Goal: Transaction & Acquisition: Purchase product/service

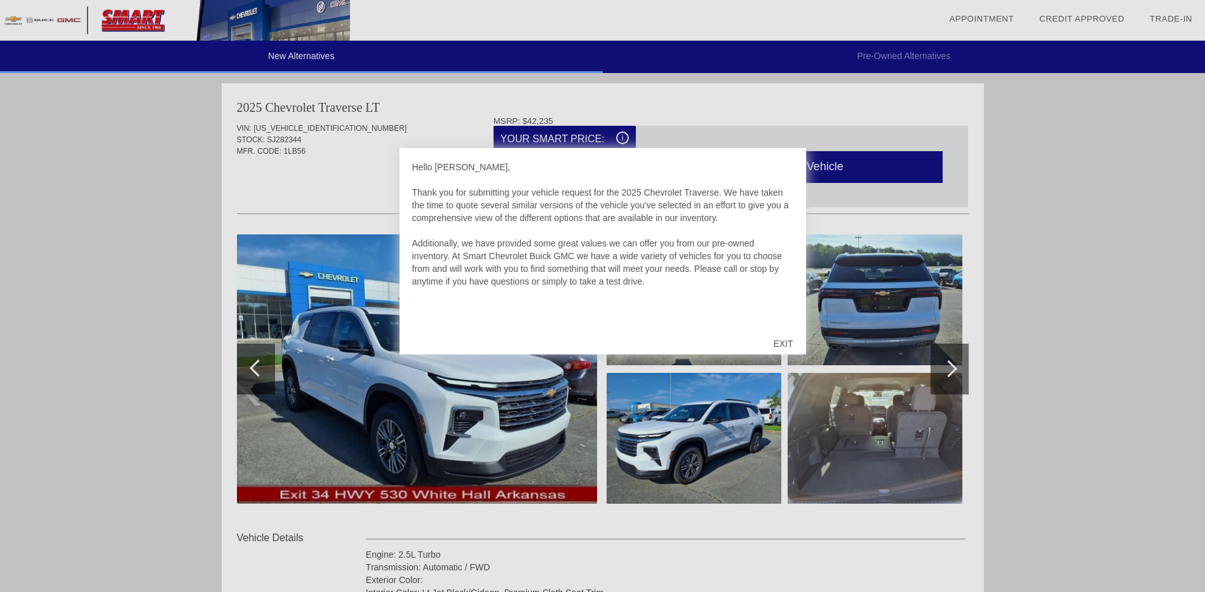
click at [780, 338] on div "EXIT" at bounding box center [782, 343] width 45 height 38
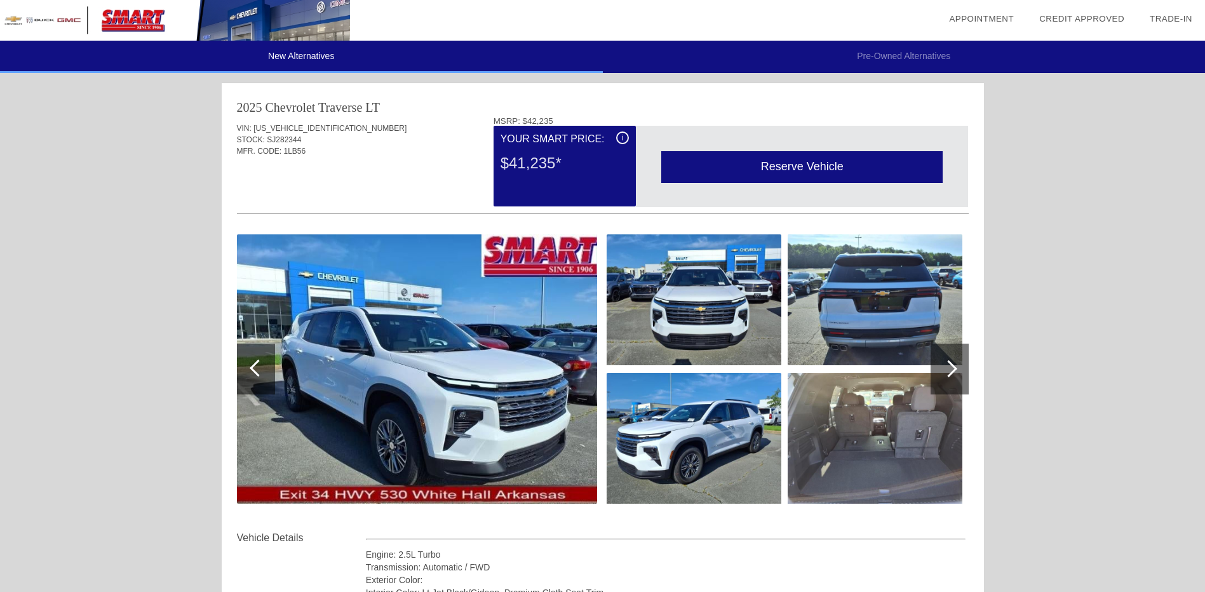
click at [952, 366] on div at bounding box center [948, 368] width 17 height 17
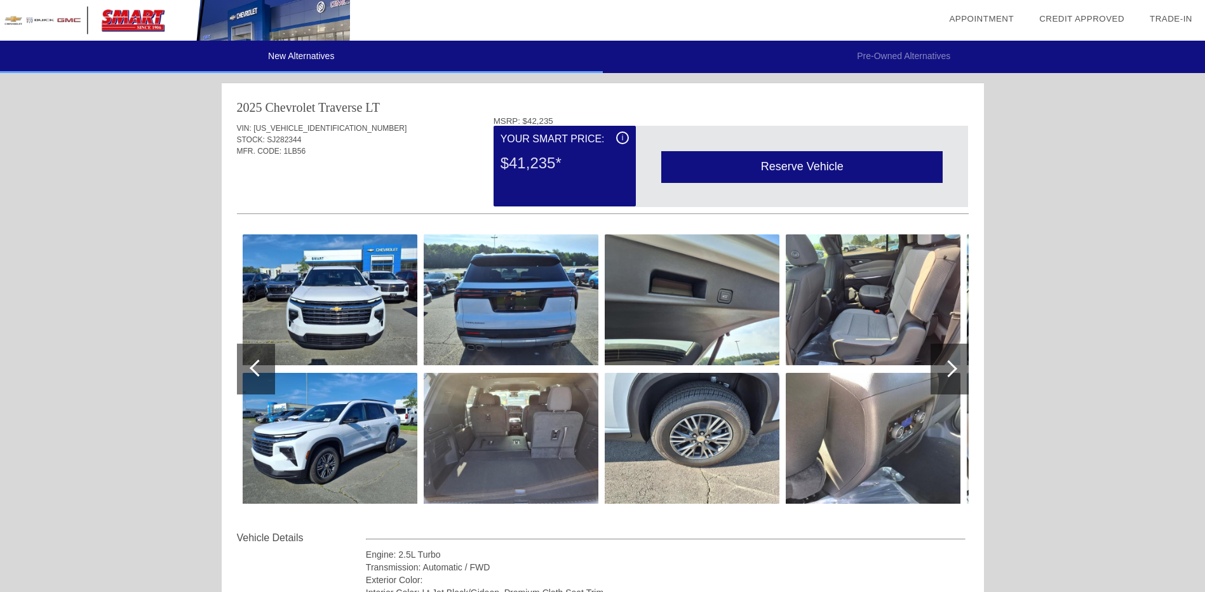
click at [952, 366] on div at bounding box center [948, 368] width 17 height 17
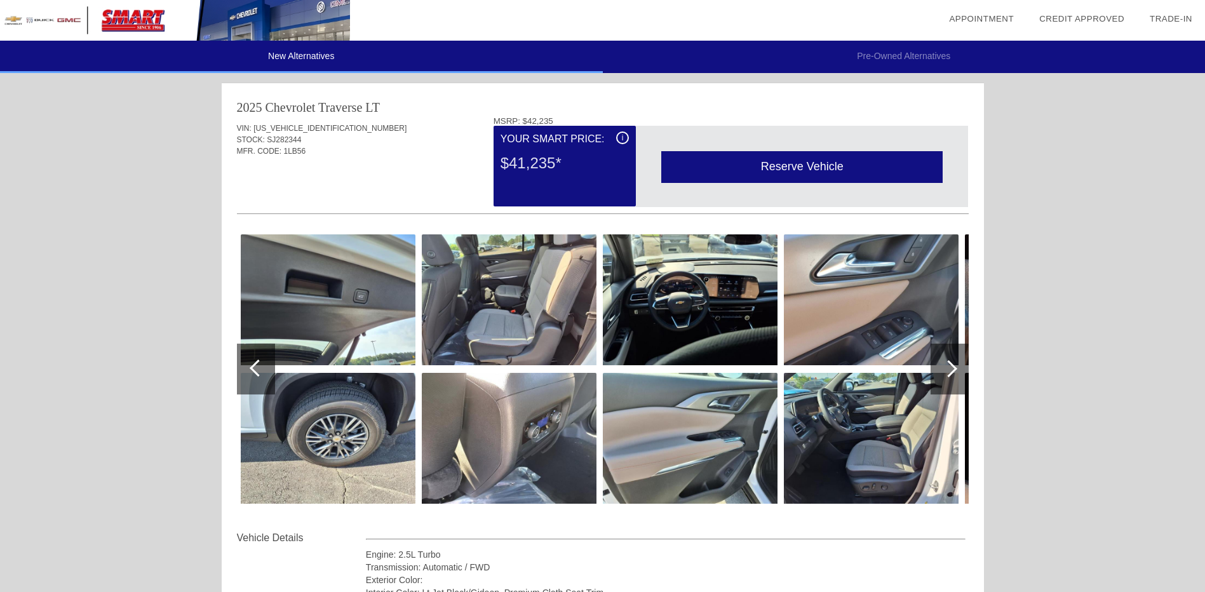
click at [952, 366] on div at bounding box center [948, 368] width 17 height 17
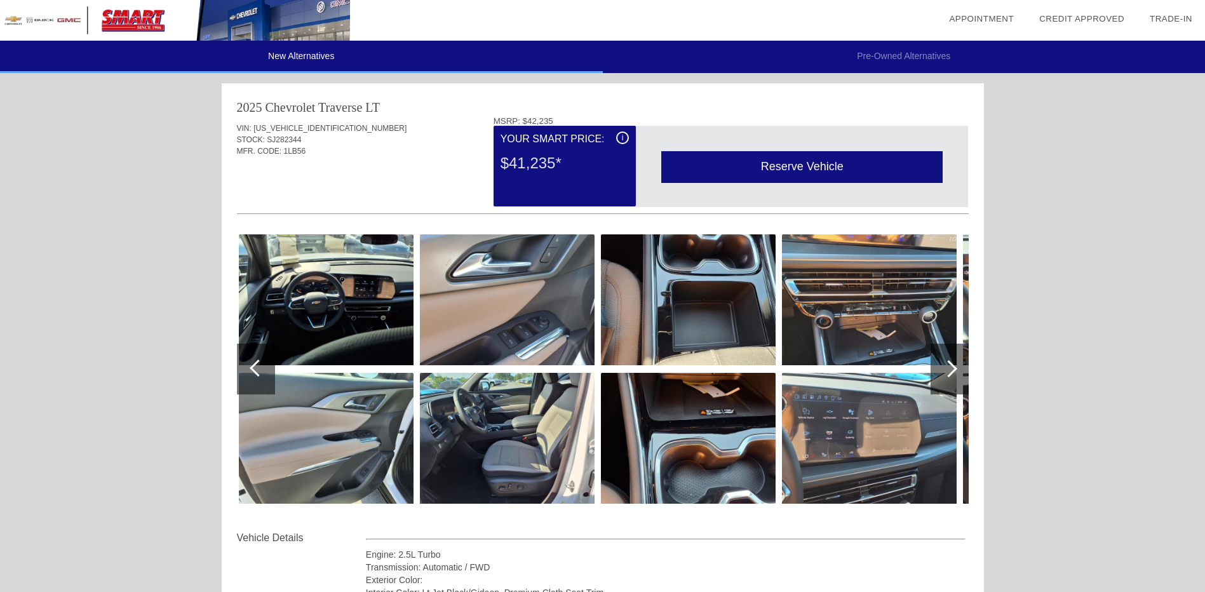
click at [952, 366] on div at bounding box center [948, 368] width 17 height 17
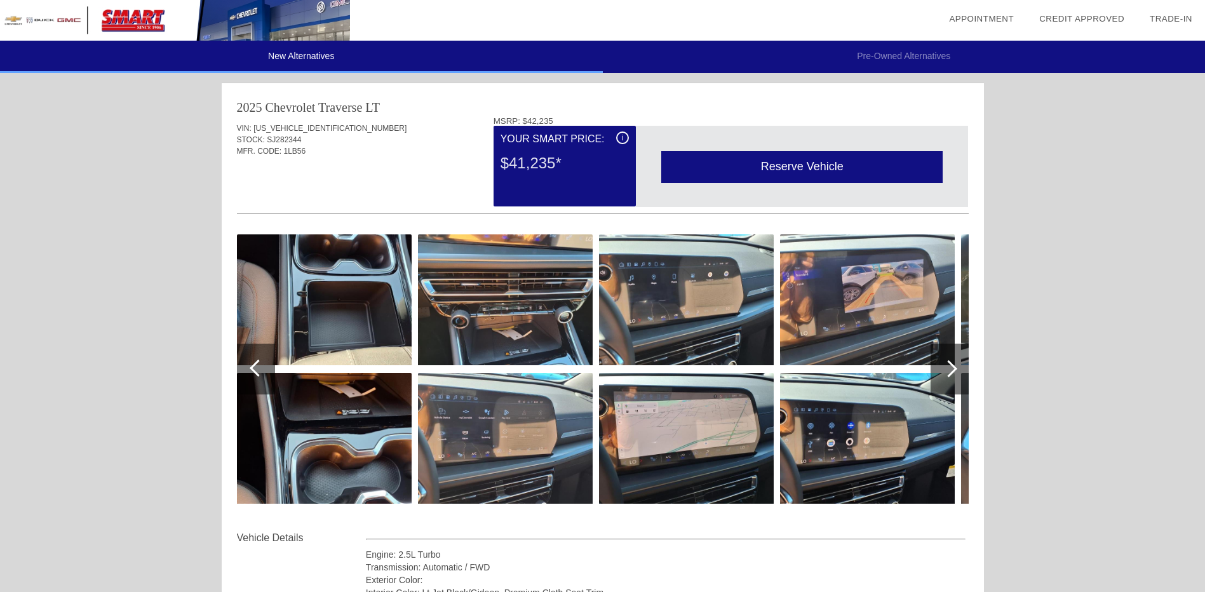
click at [952, 366] on div at bounding box center [948, 368] width 17 height 17
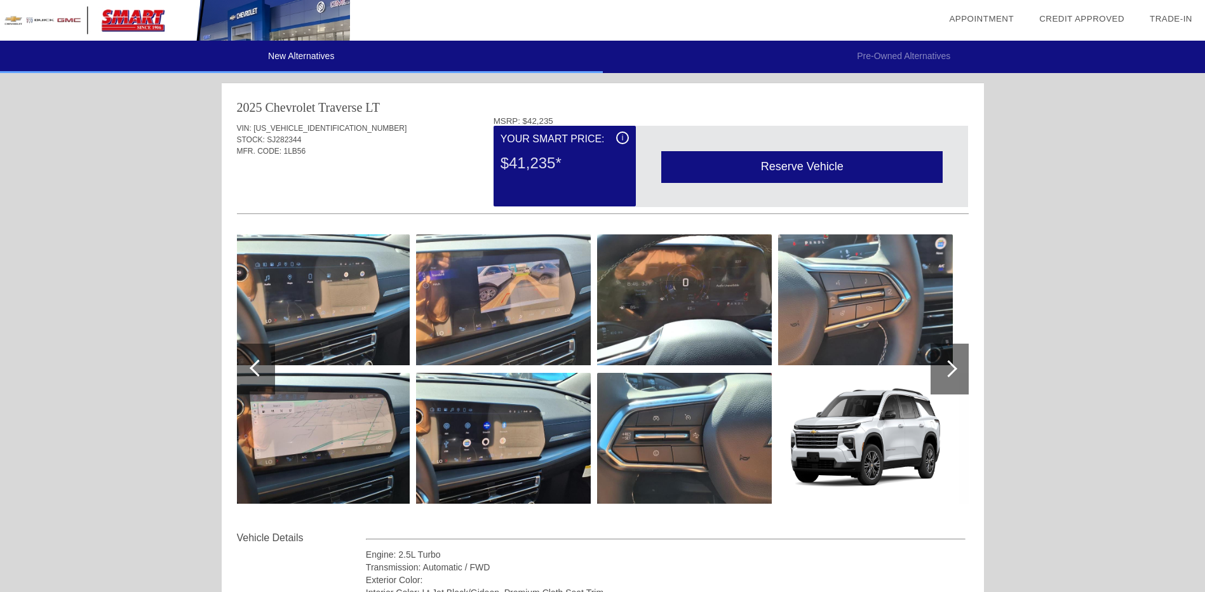
click at [952, 366] on div at bounding box center [948, 368] width 17 height 17
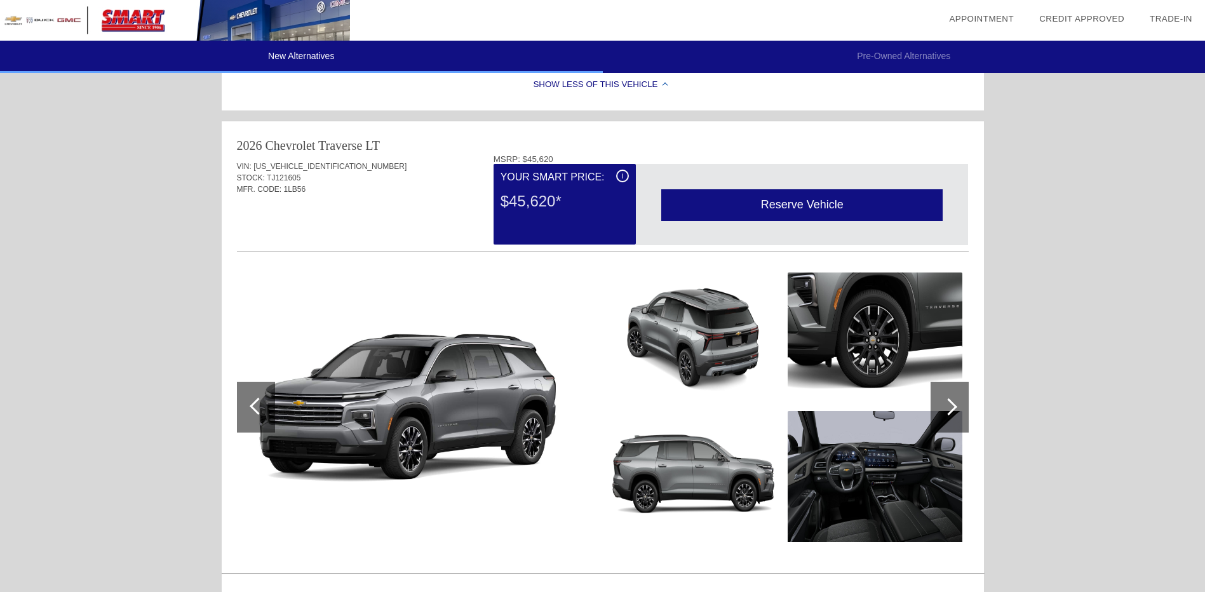
scroll to position [762, 0]
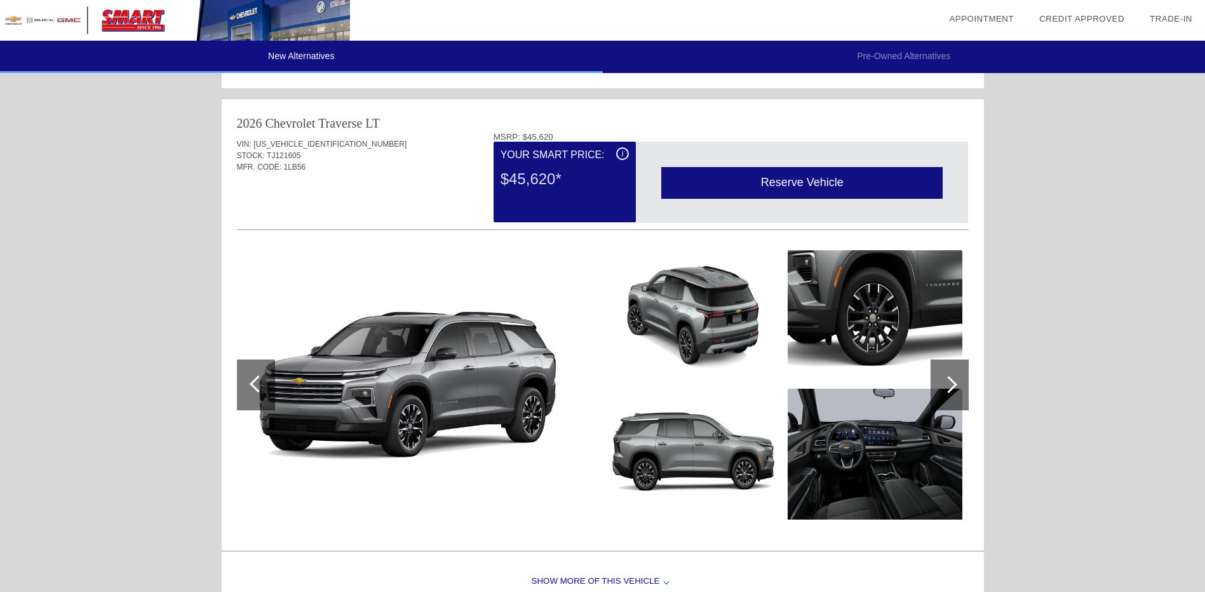
click at [948, 384] on div at bounding box center [948, 384] width 17 height 17
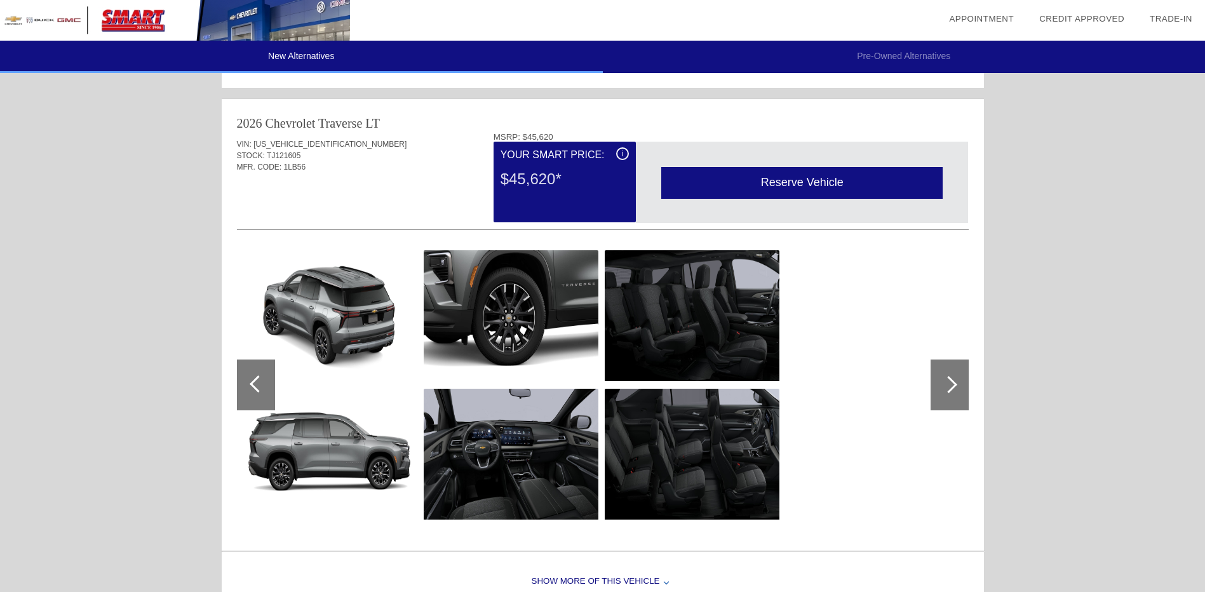
click at [948, 384] on div at bounding box center [948, 384] width 17 height 17
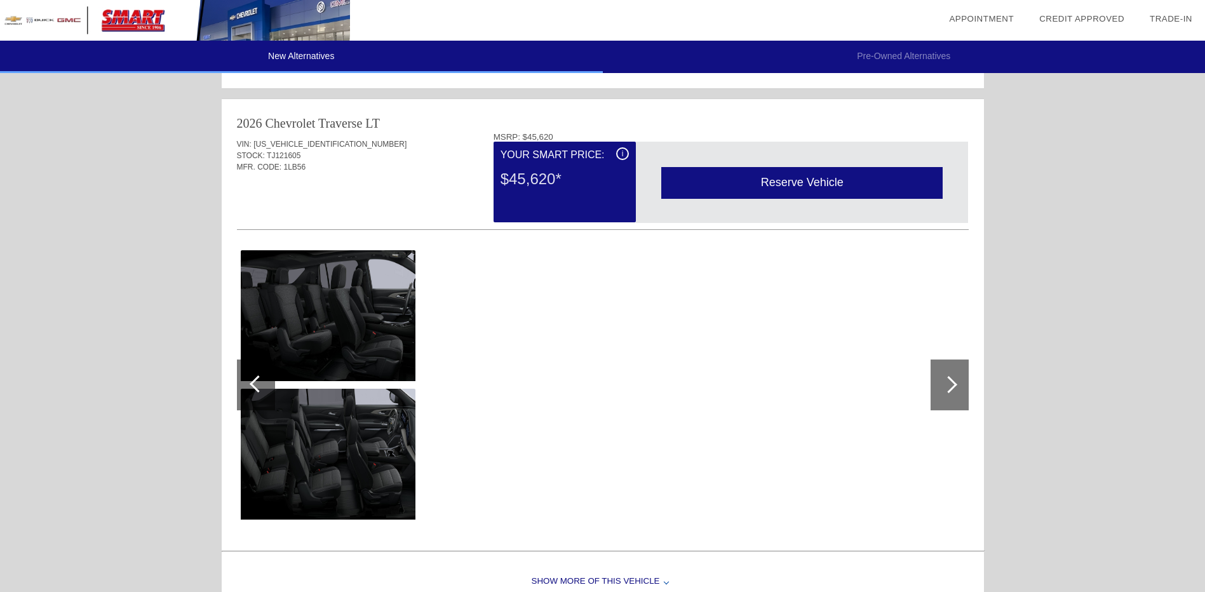
click at [948, 384] on div at bounding box center [948, 384] width 17 height 17
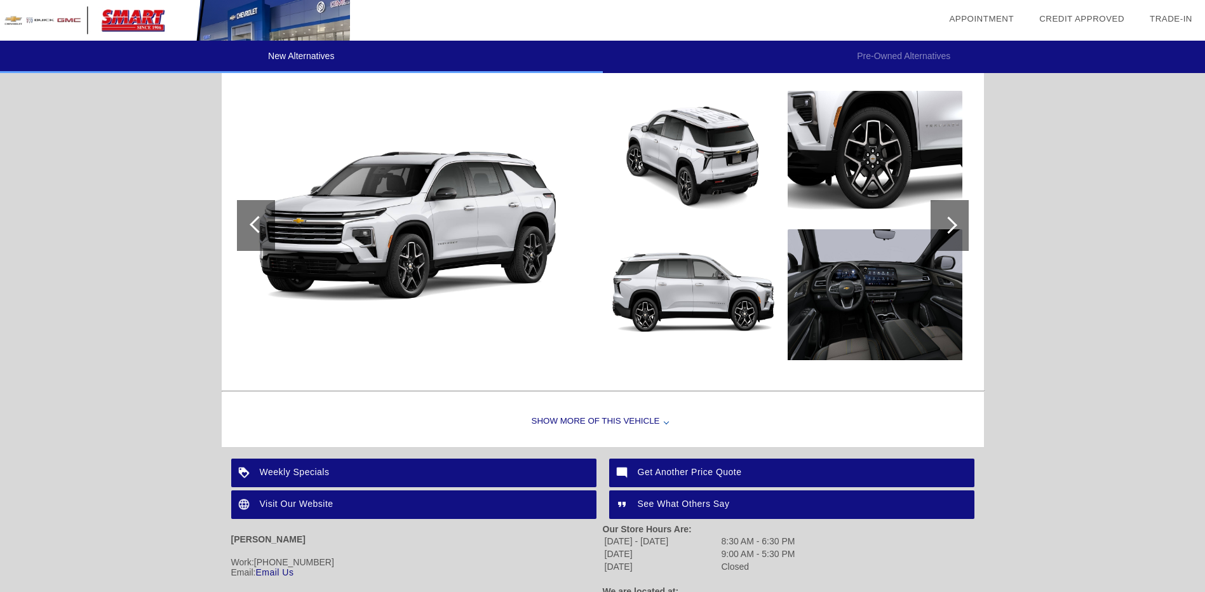
scroll to position [1509, 0]
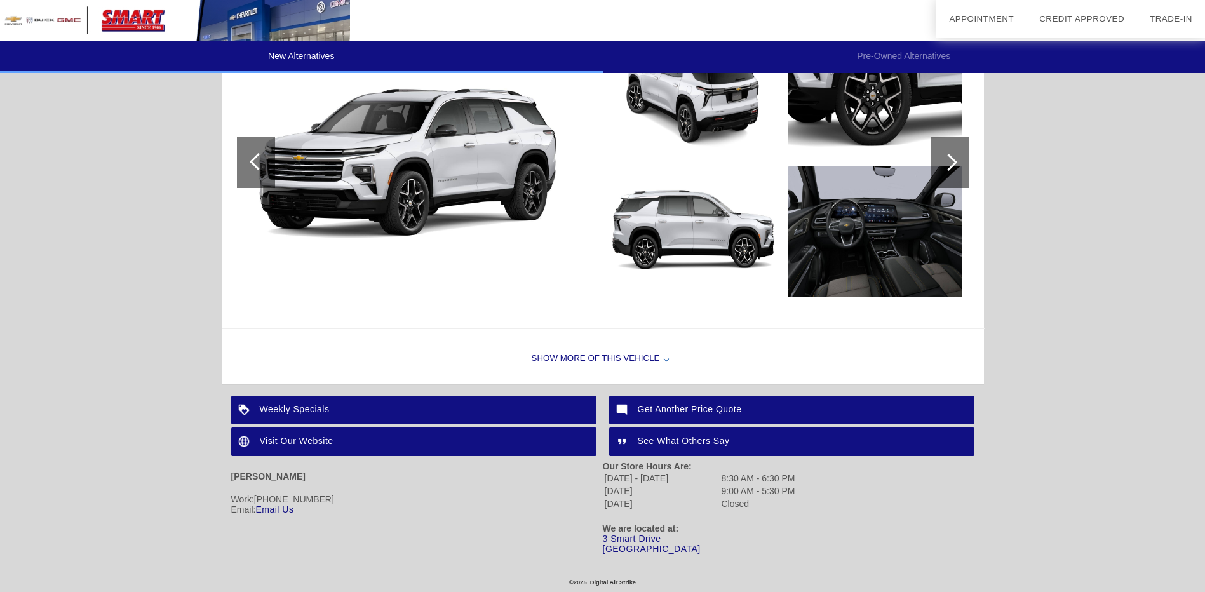
click at [305, 405] on div "Weekly Specials" at bounding box center [413, 410] width 365 height 29
click at [949, 154] on div at bounding box center [948, 162] width 17 height 17
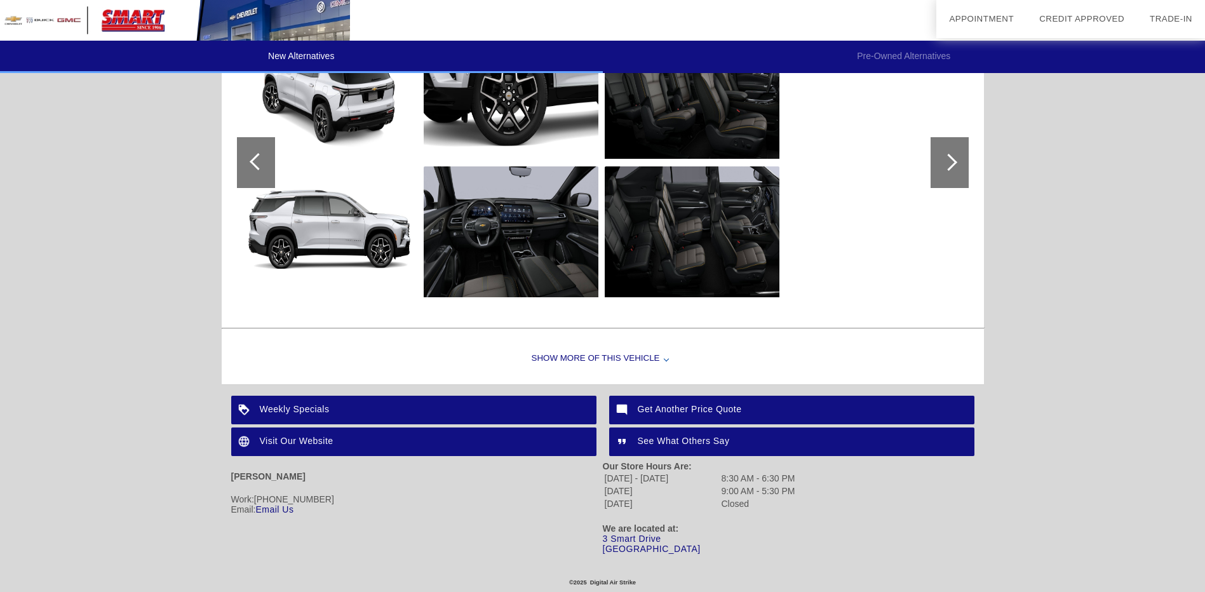
click at [949, 154] on div at bounding box center [948, 162] width 17 height 17
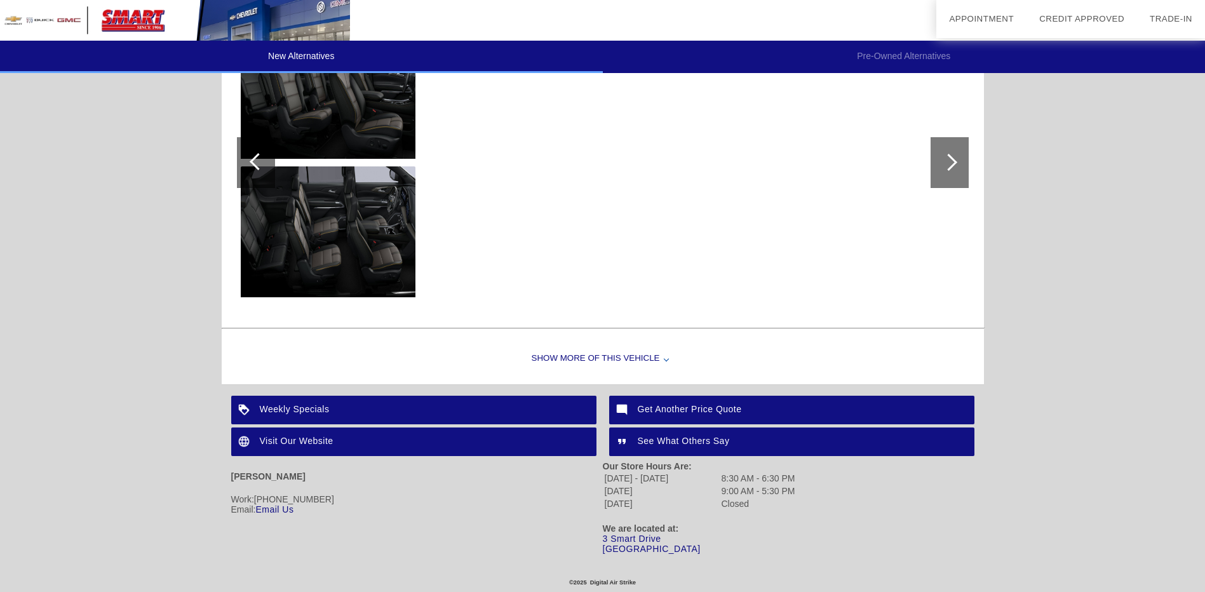
click at [637, 354] on div "Show More of this Vehicle" at bounding box center [603, 358] width 762 height 51
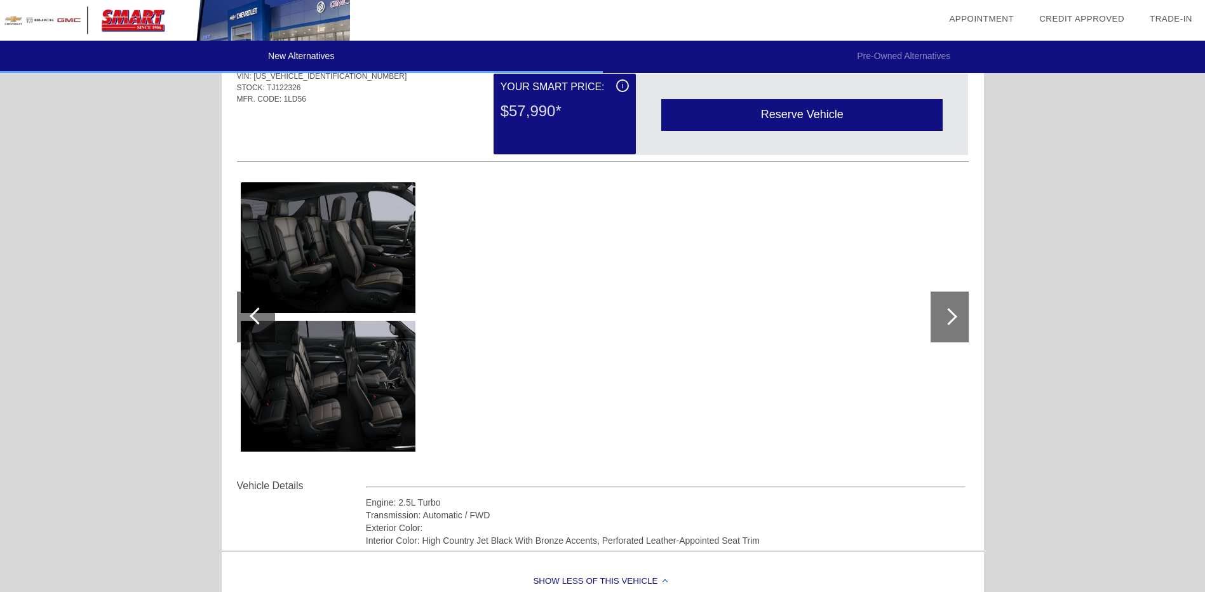
scroll to position [1324, 0]
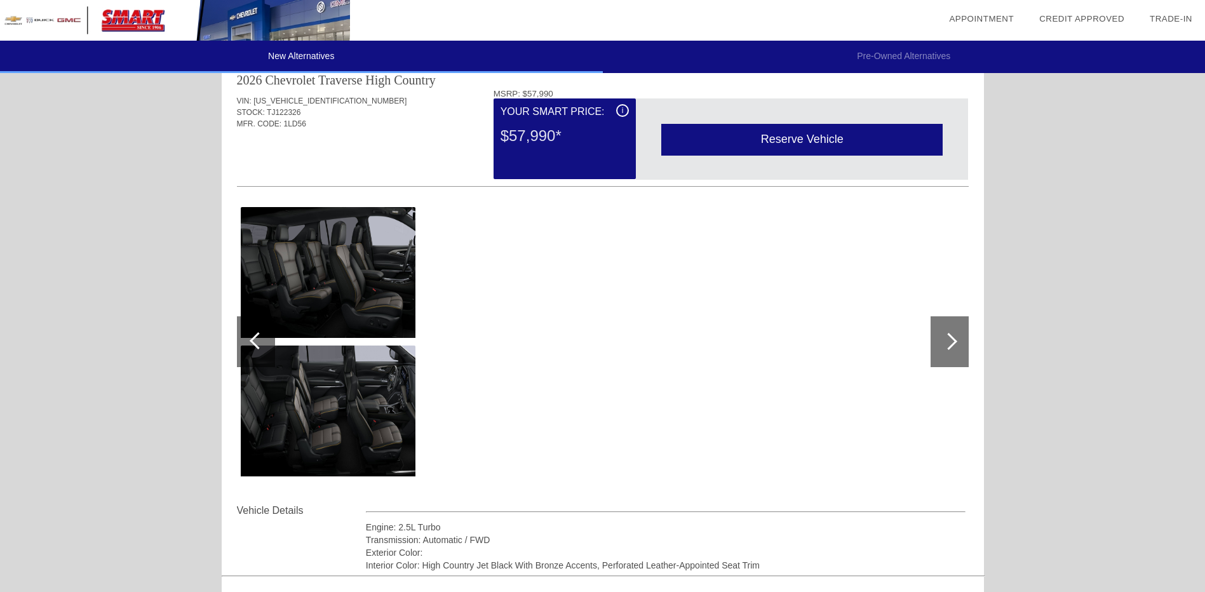
click at [947, 345] on div at bounding box center [948, 341] width 17 height 17
click at [255, 340] on div at bounding box center [258, 340] width 17 height 17
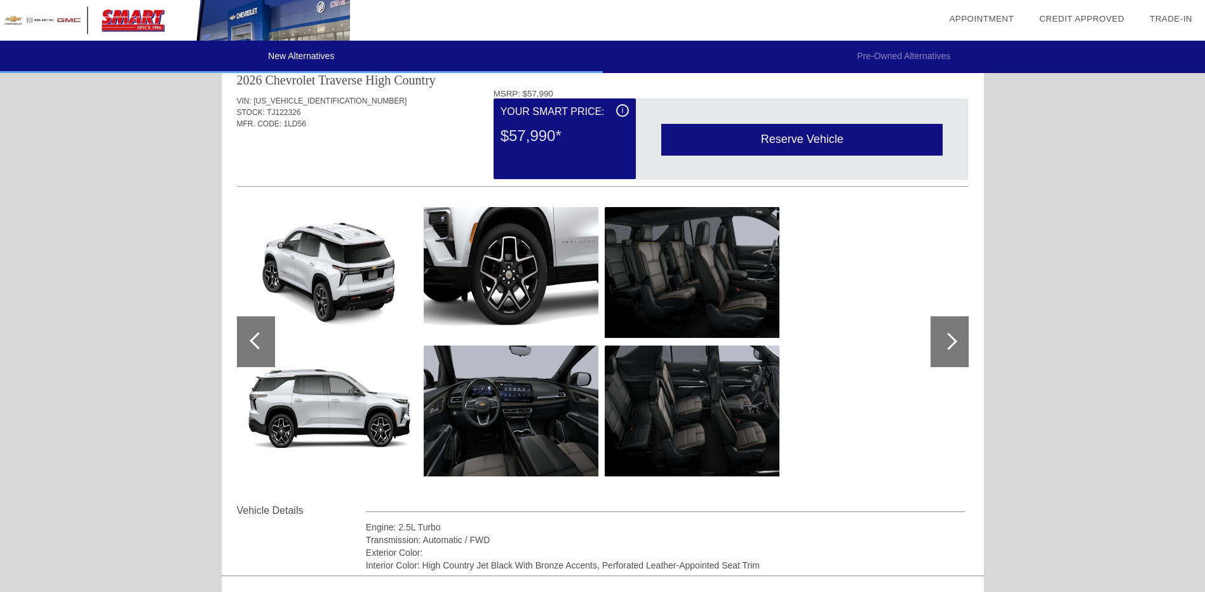
click at [255, 339] on div at bounding box center [258, 340] width 17 height 17
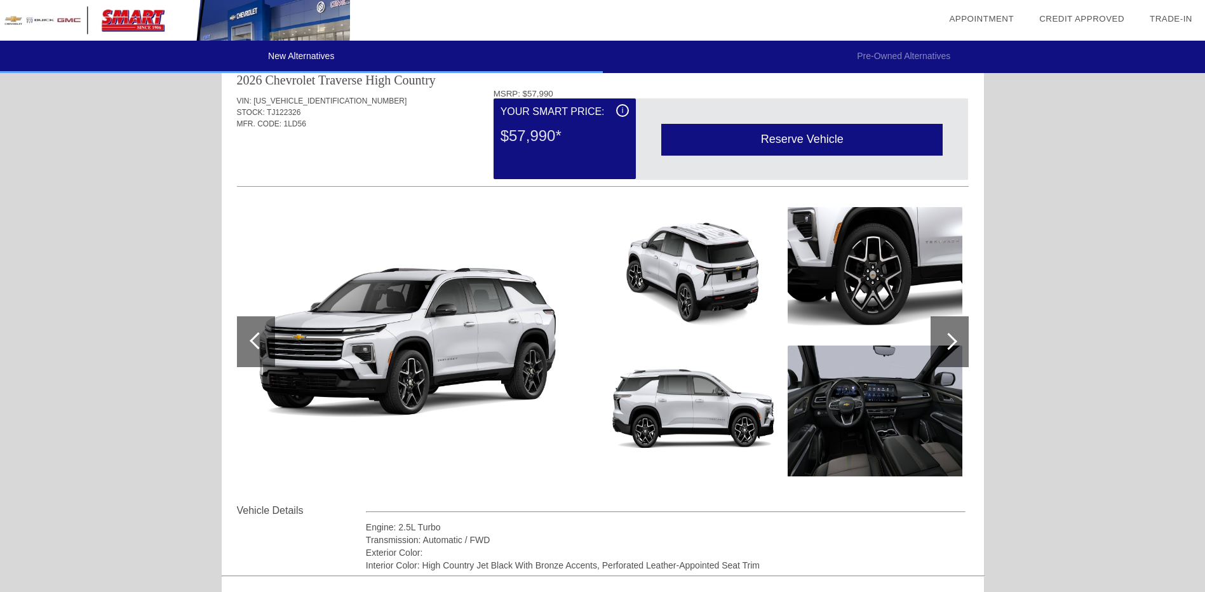
click at [255, 339] on div at bounding box center [258, 340] width 17 height 17
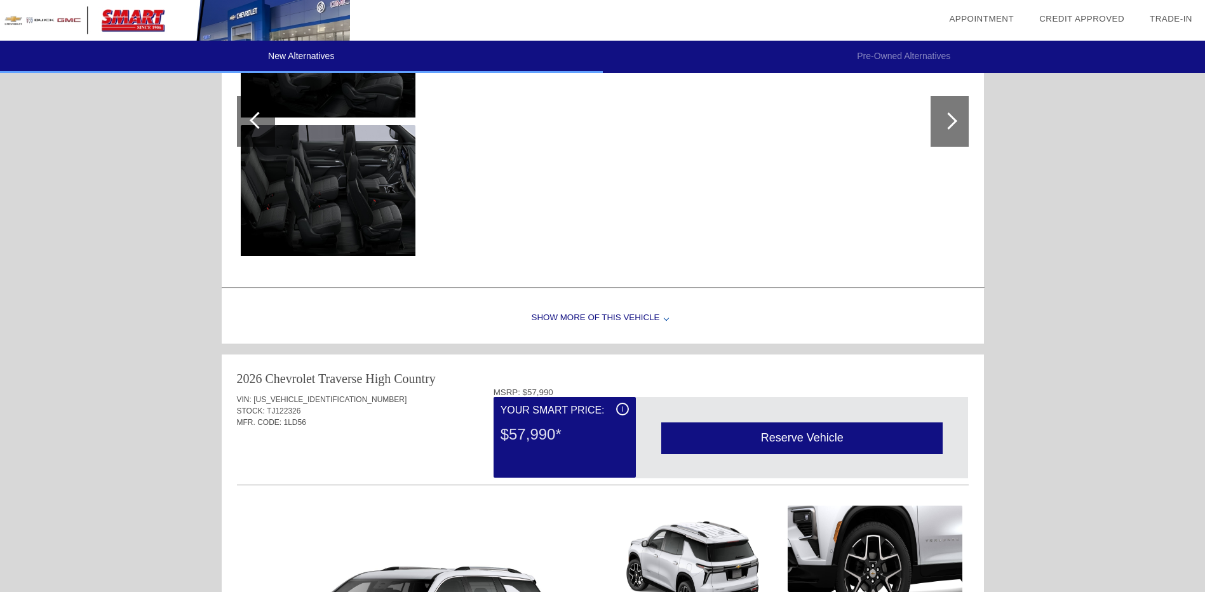
scroll to position [1016, 0]
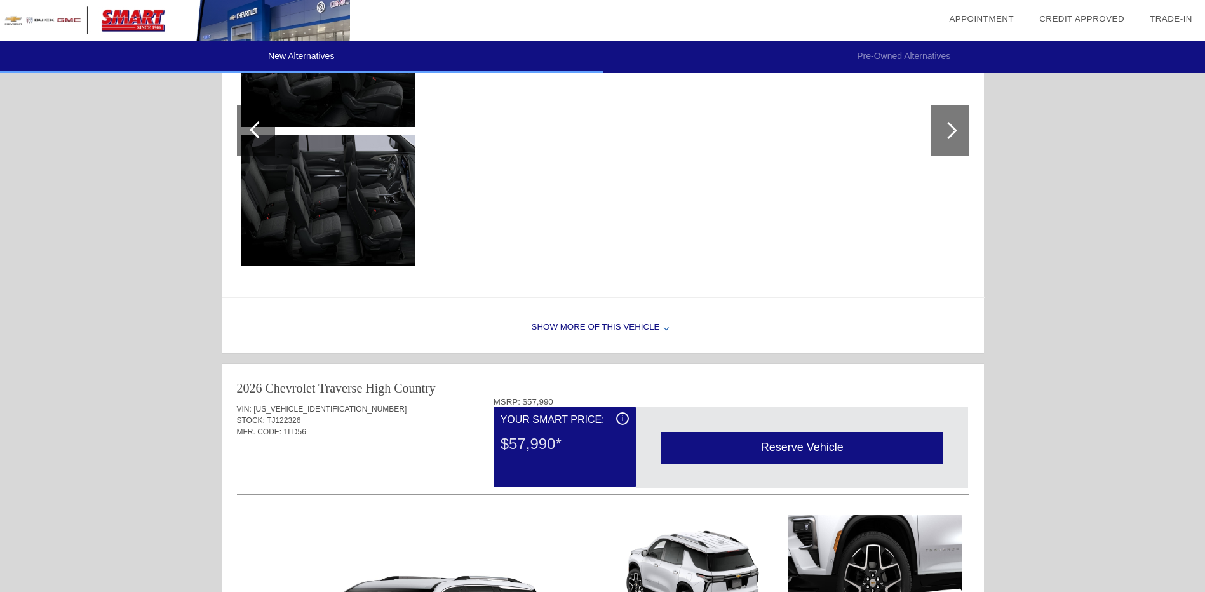
click at [253, 132] on div at bounding box center [258, 129] width 17 height 17
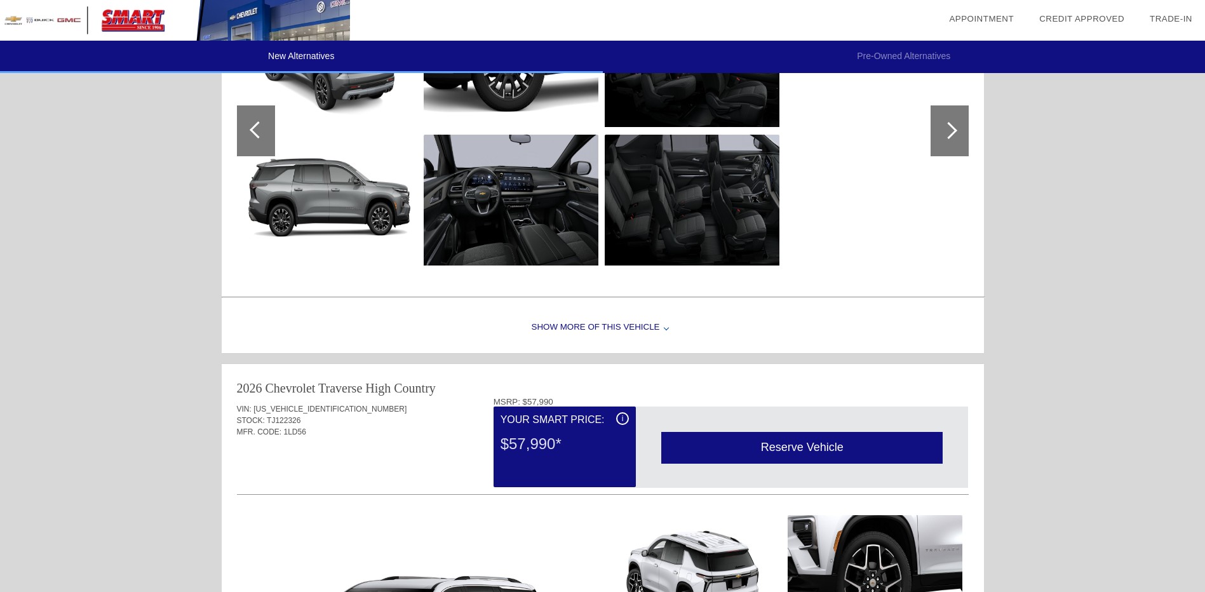
click at [253, 132] on div at bounding box center [258, 129] width 17 height 17
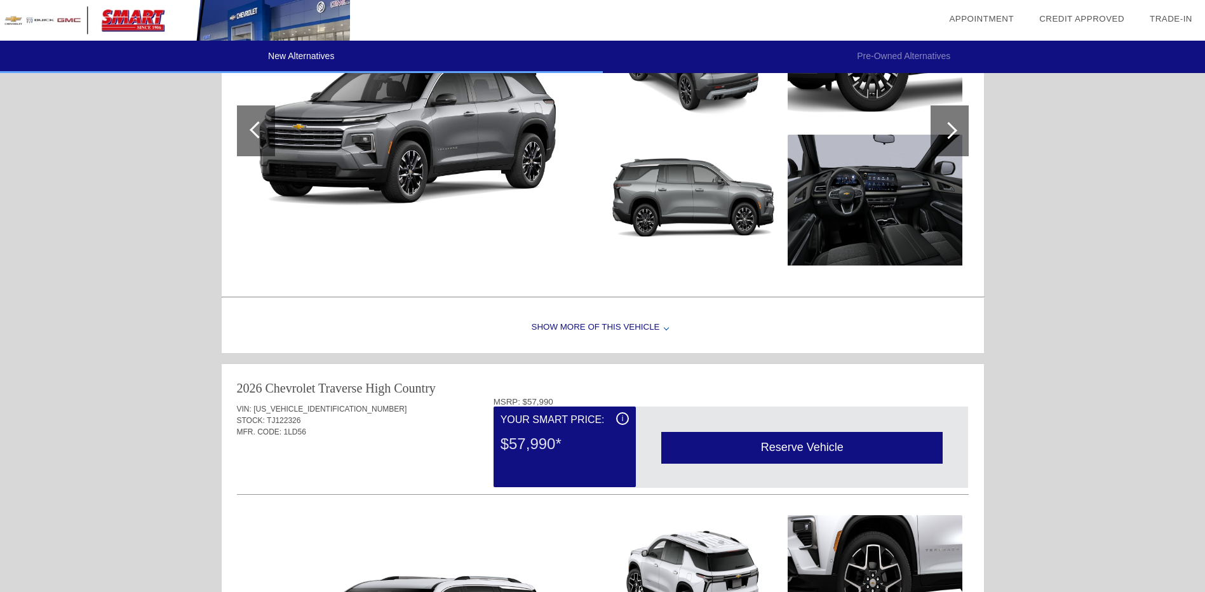
click at [253, 132] on div at bounding box center [258, 129] width 17 height 17
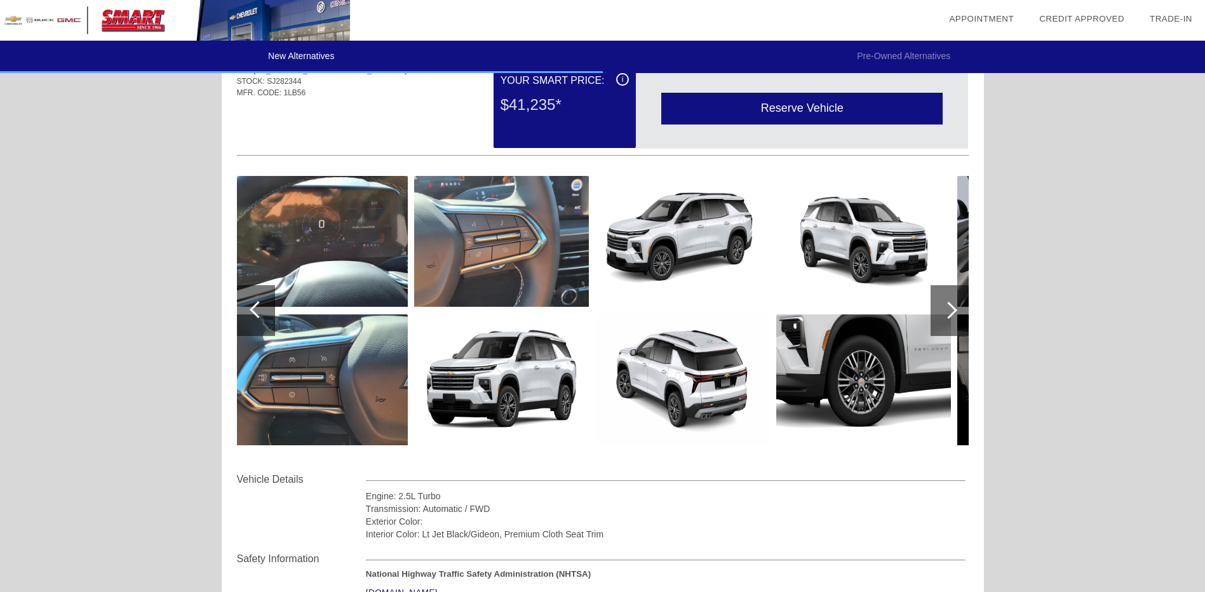
scroll to position [0, 0]
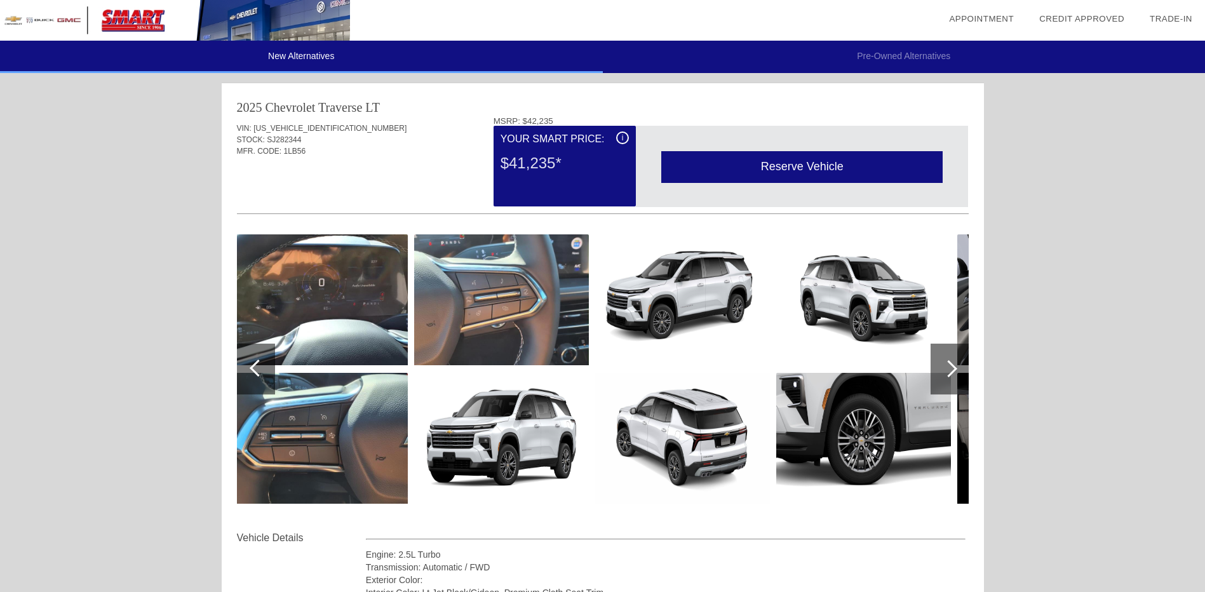
click at [820, 166] on div "Reserve Vehicle" at bounding box center [801, 166] width 281 height 31
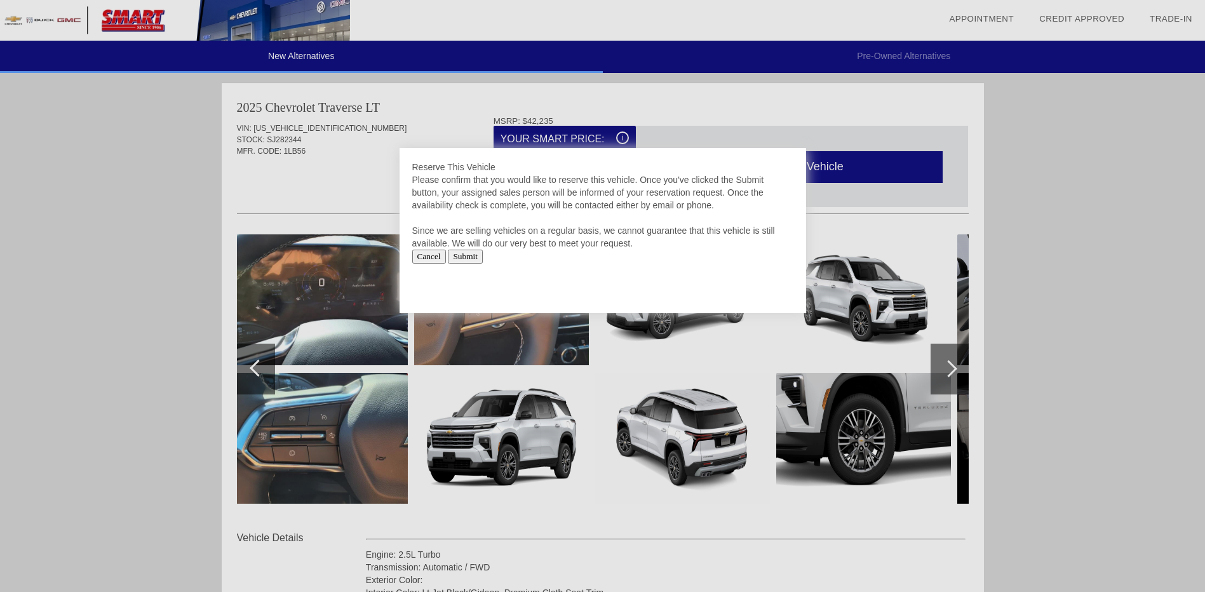
click at [1030, 197] on div at bounding box center [602, 296] width 1205 height 592
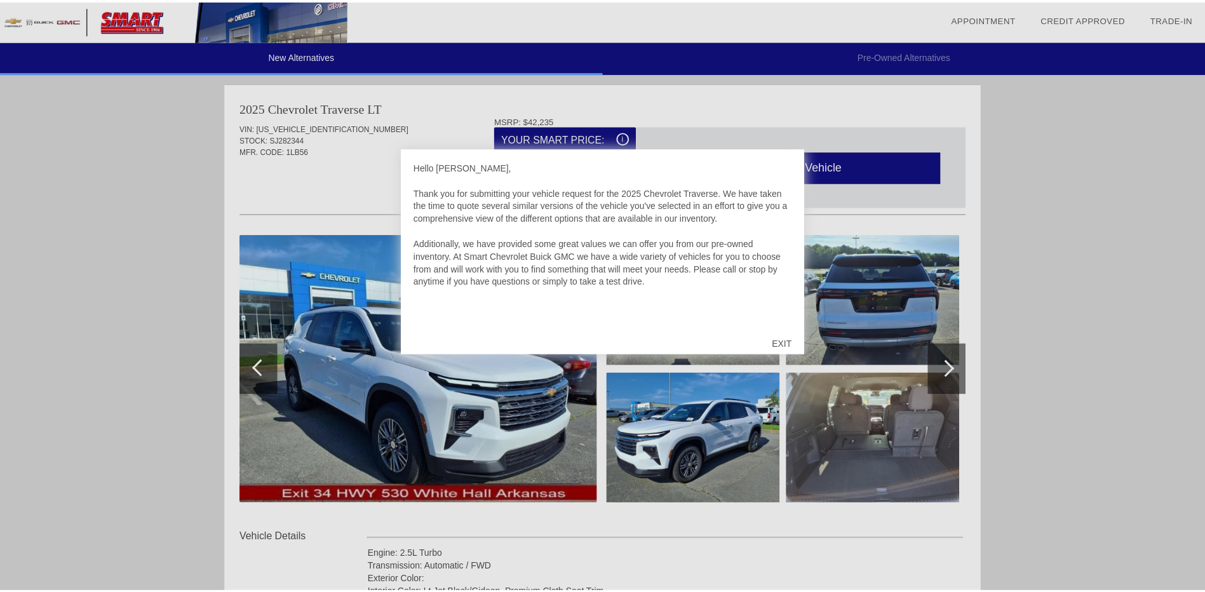
scroll to position [784, 0]
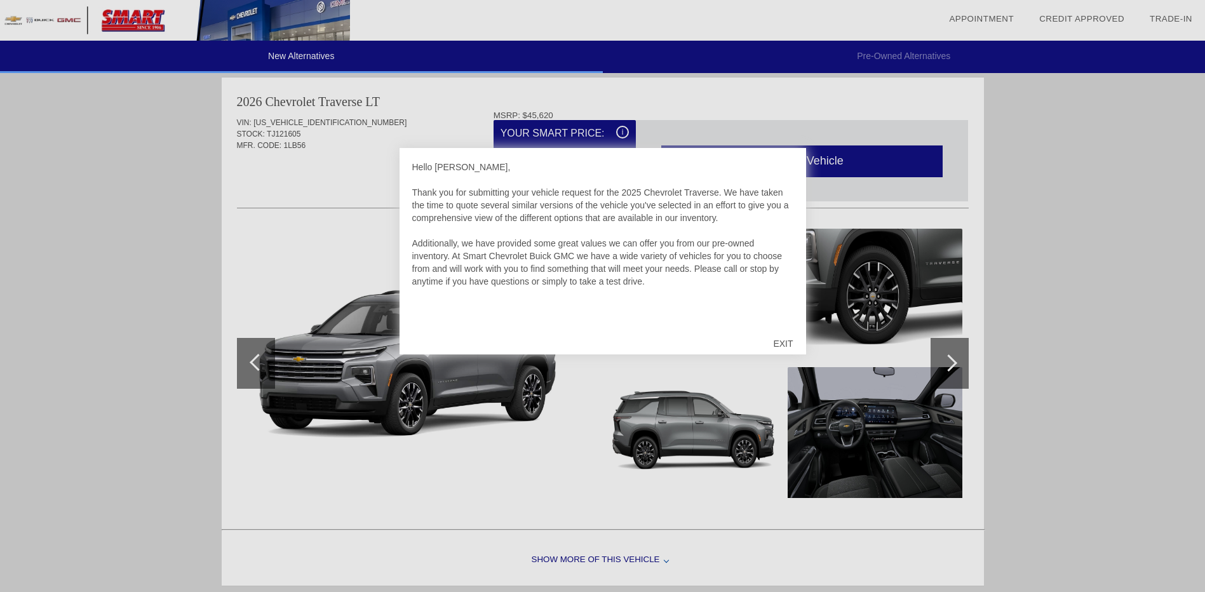
click at [784, 341] on div "EXIT" at bounding box center [782, 343] width 45 height 38
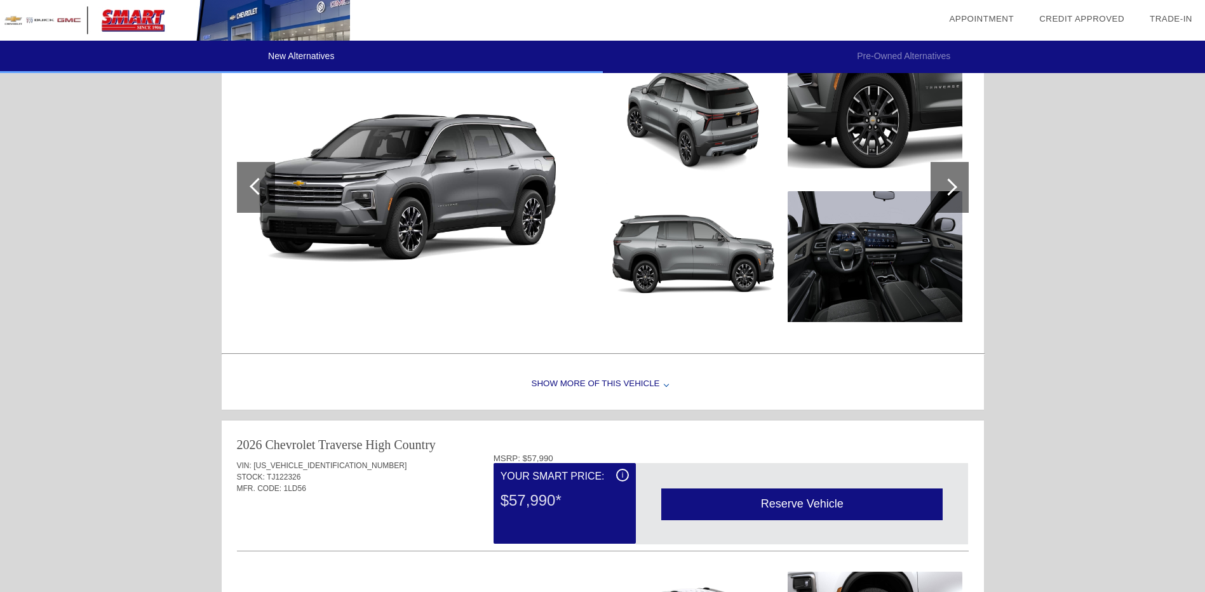
scroll to position [974, 0]
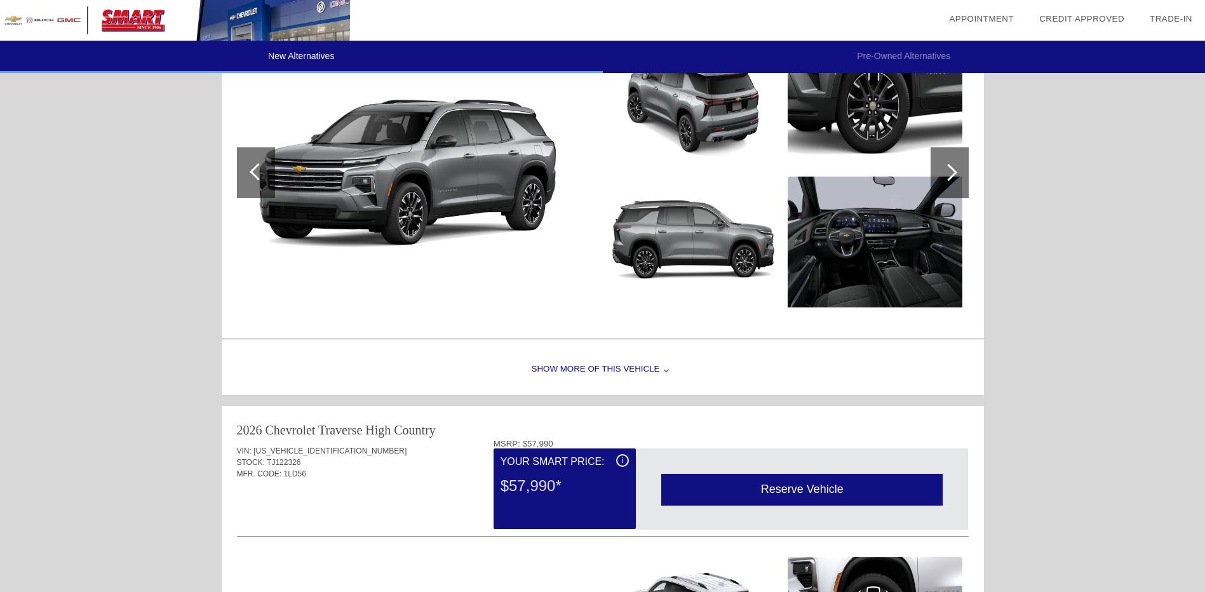
click at [624, 371] on div "Show More of this Vehicle" at bounding box center [603, 369] width 762 height 51
